Goal: Task Accomplishment & Management: Complete application form

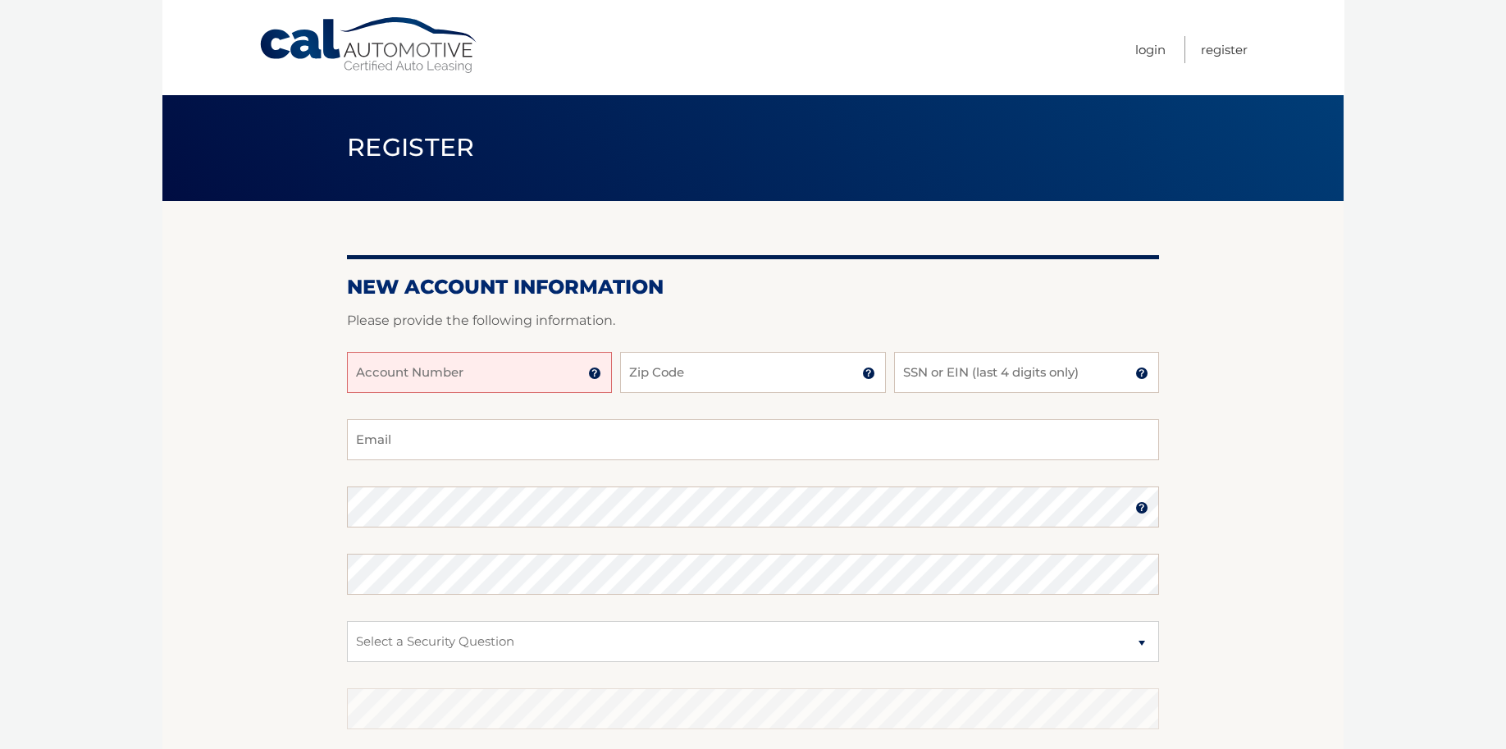
click at [442, 380] on input "Account Number" at bounding box center [479, 372] width 265 height 41
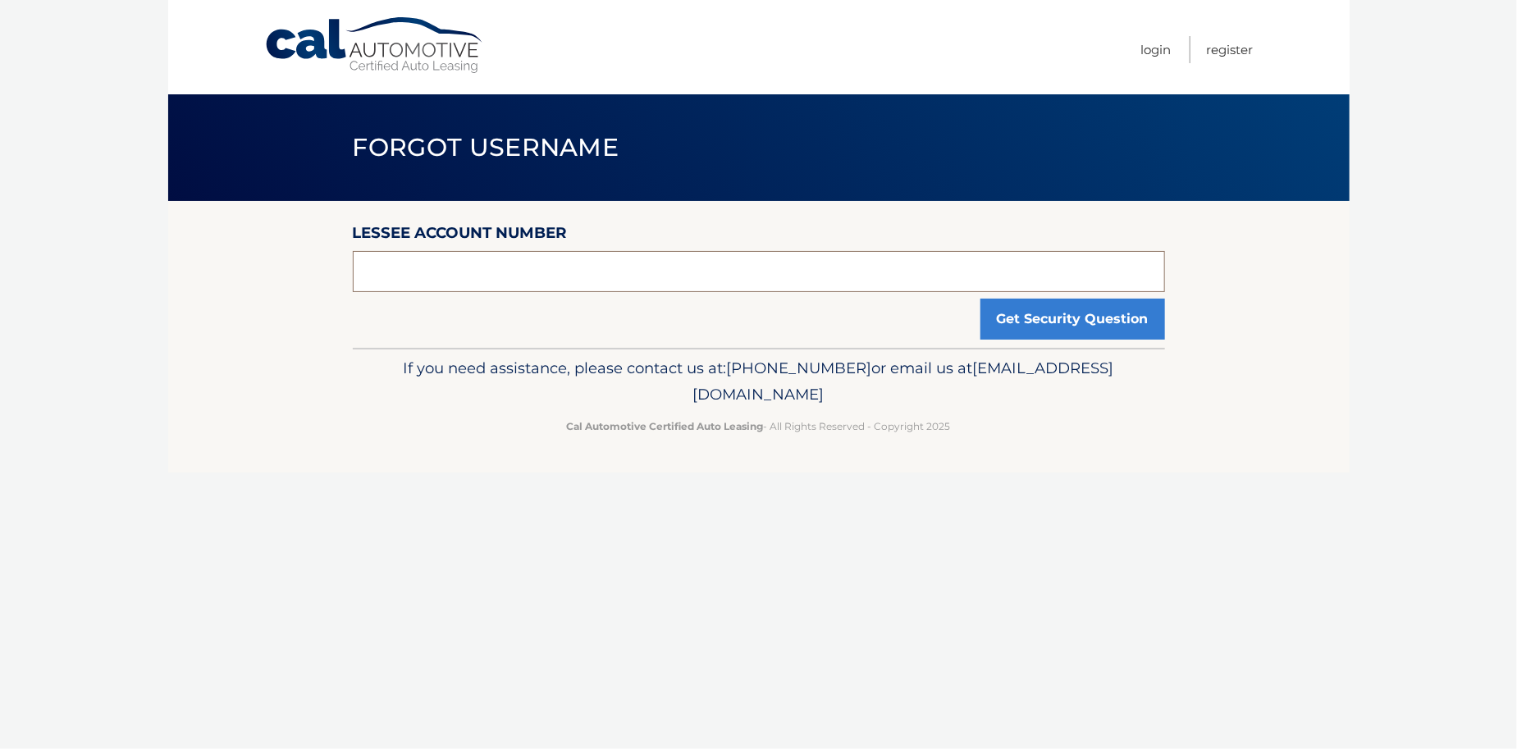
click at [386, 269] on input "text" at bounding box center [759, 271] width 812 height 41
type input "1320485632"
click at [1058, 327] on button "Get Security Question" at bounding box center [1072, 319] width 185 height 41
